Goal: Check status: Check status

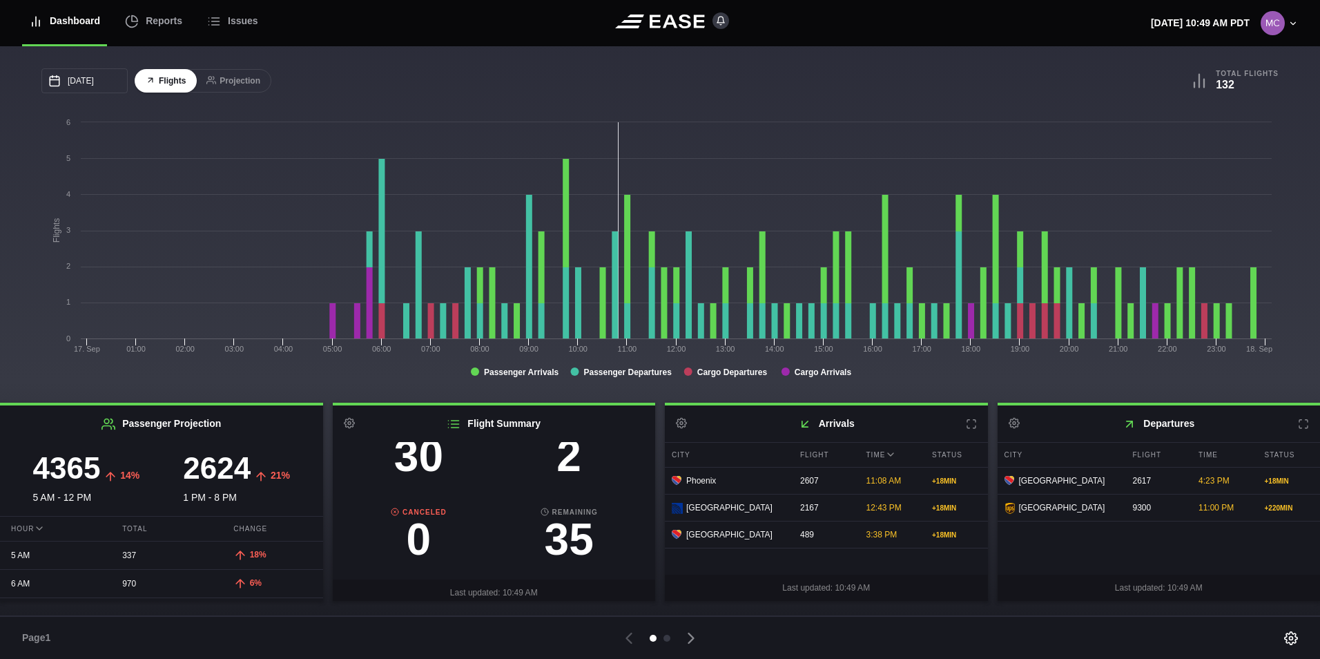
scroll to position [138, 0]
click at [569, 460] on h3 "2" at bounding box center [569, 455] width 150 height 44
select select "DELAYED"
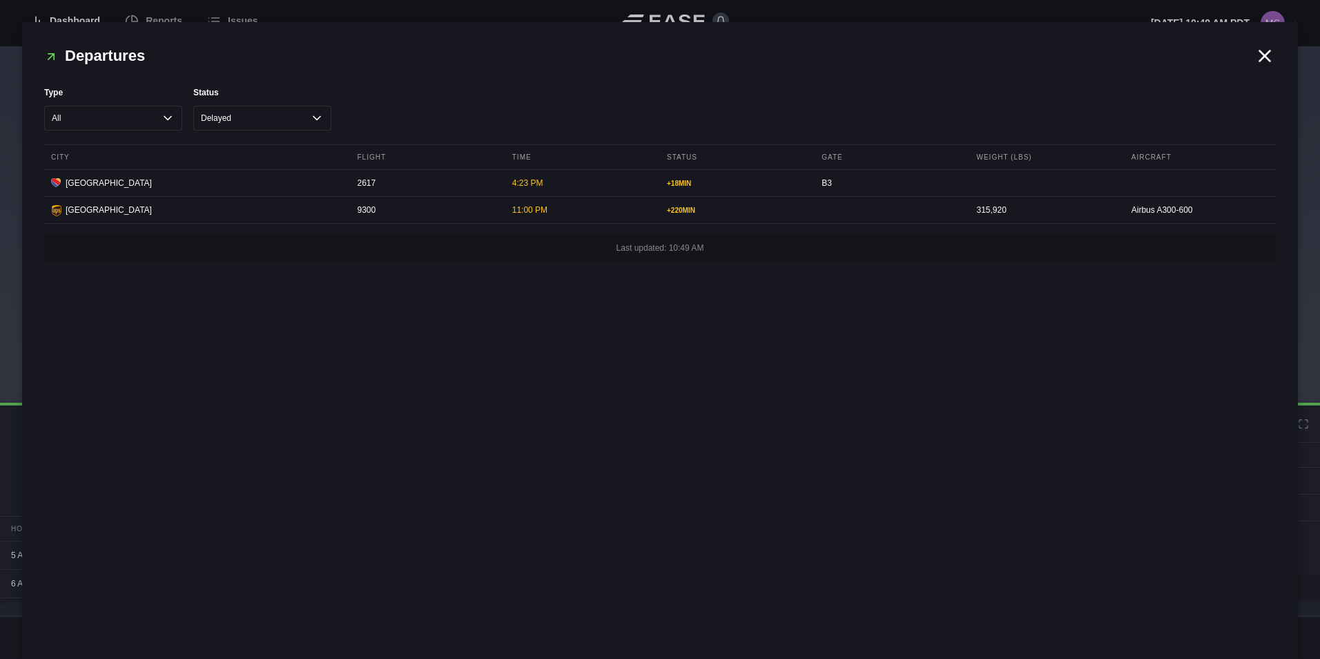
click at [1269, 56] on icon at bounding box center [1264, 56] width 21 height 21
